Goal: Check status

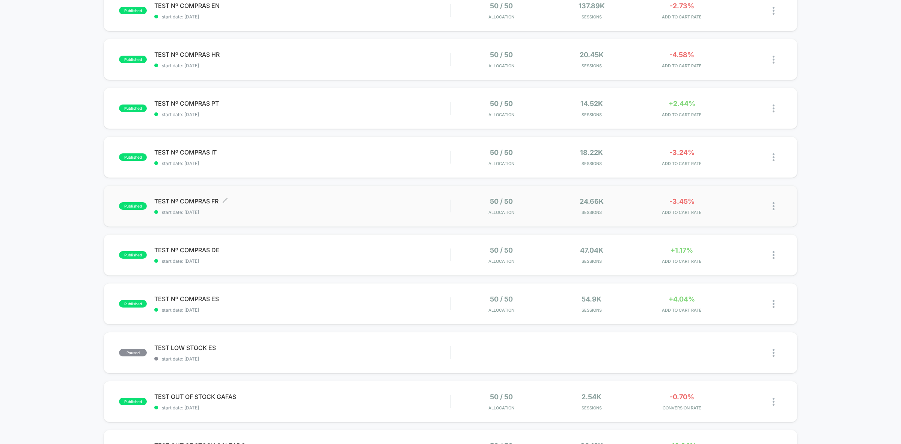
scroll to position [282, 0]
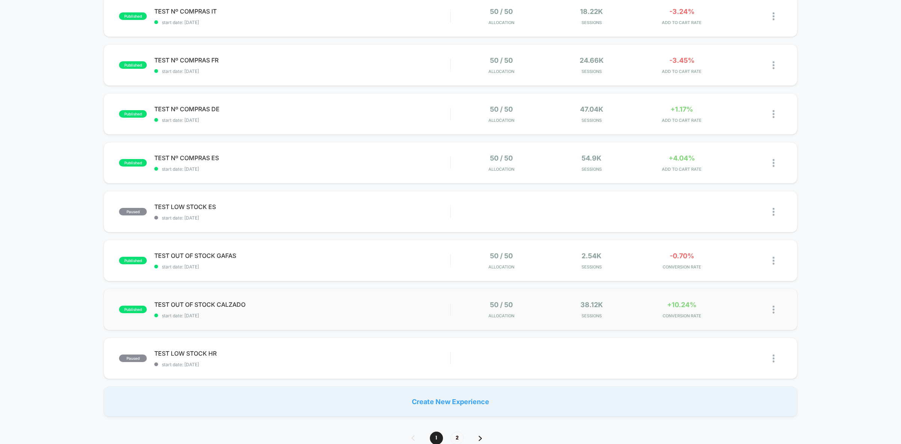
click at [336, 318] on div "published TEST OUT OF STOCK CALZADO start date: [DATE] 50 / 50 Allocation 38.12…" at bounding box center [451, 308] width 694 height 41
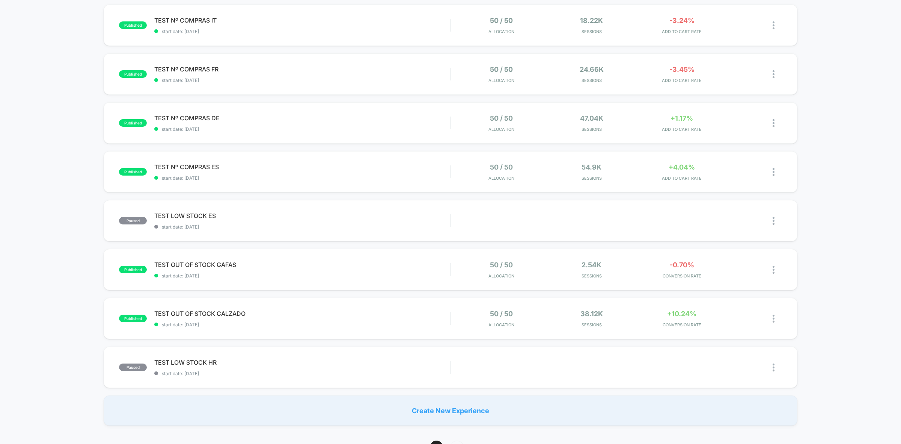
scroll to position [282, 0]
